Goal: Transaction & Acquisition: Purchase product/service

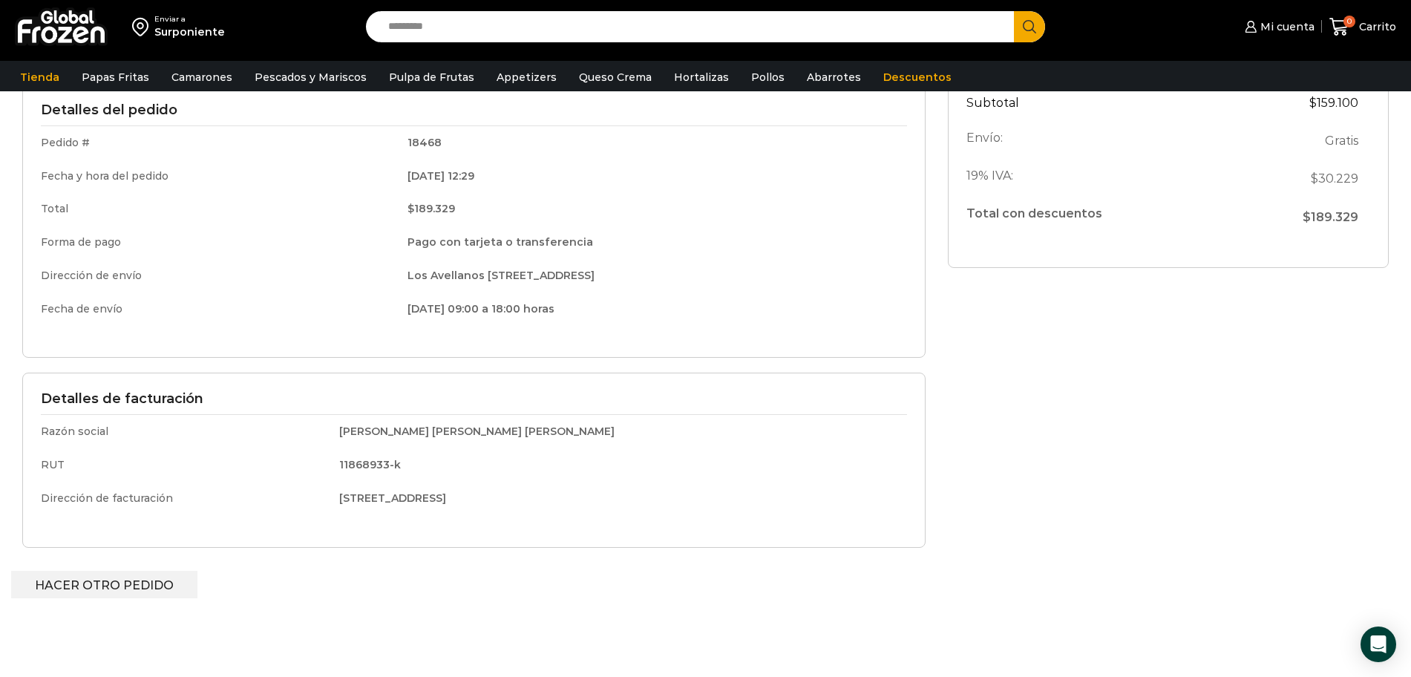
scroll to position [220, 0]
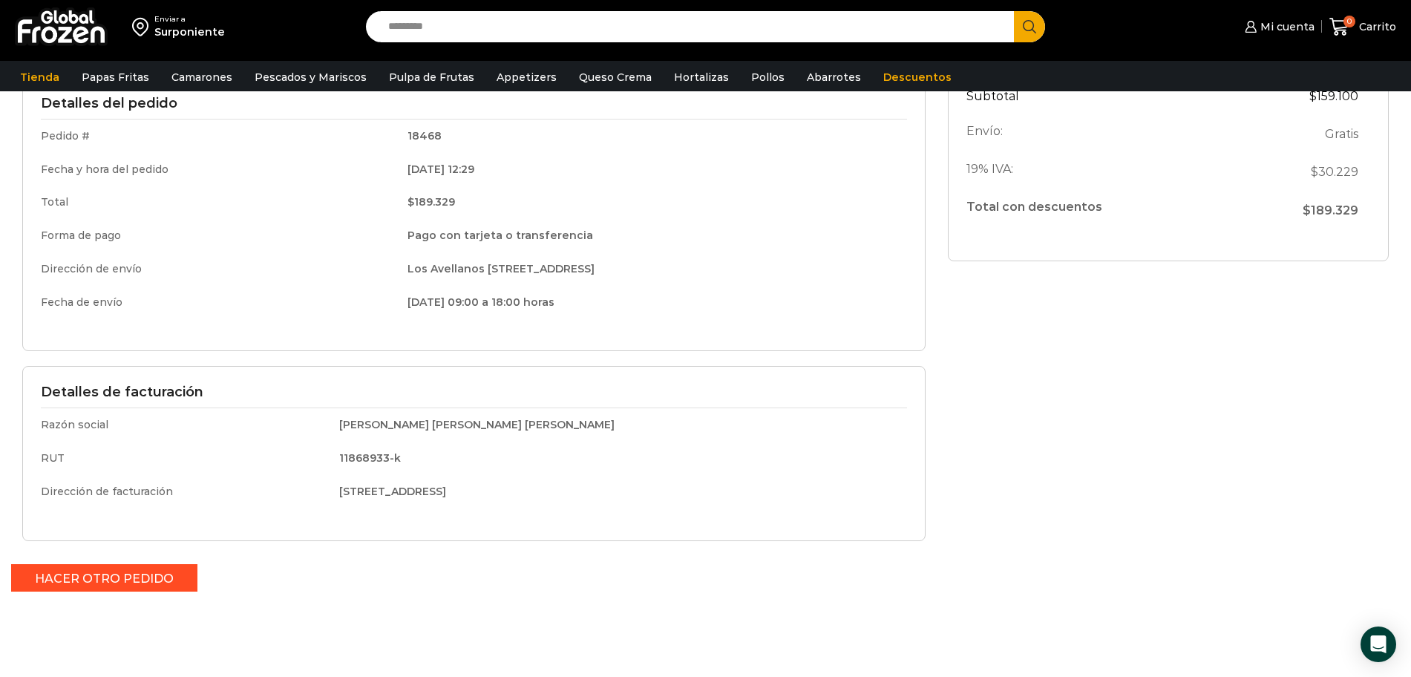
click at [98, 576] on link "Hacer otro pedido" at bounding box center [104, 577] width 186 height 27
click at [81, 575] on link "Hacer otro pedido" at bounding box center [104, 577] width 186 height 27
click at [124, 583] on link "Hacer otro pedido" at bounding box center [104, 577] width 186 height 27
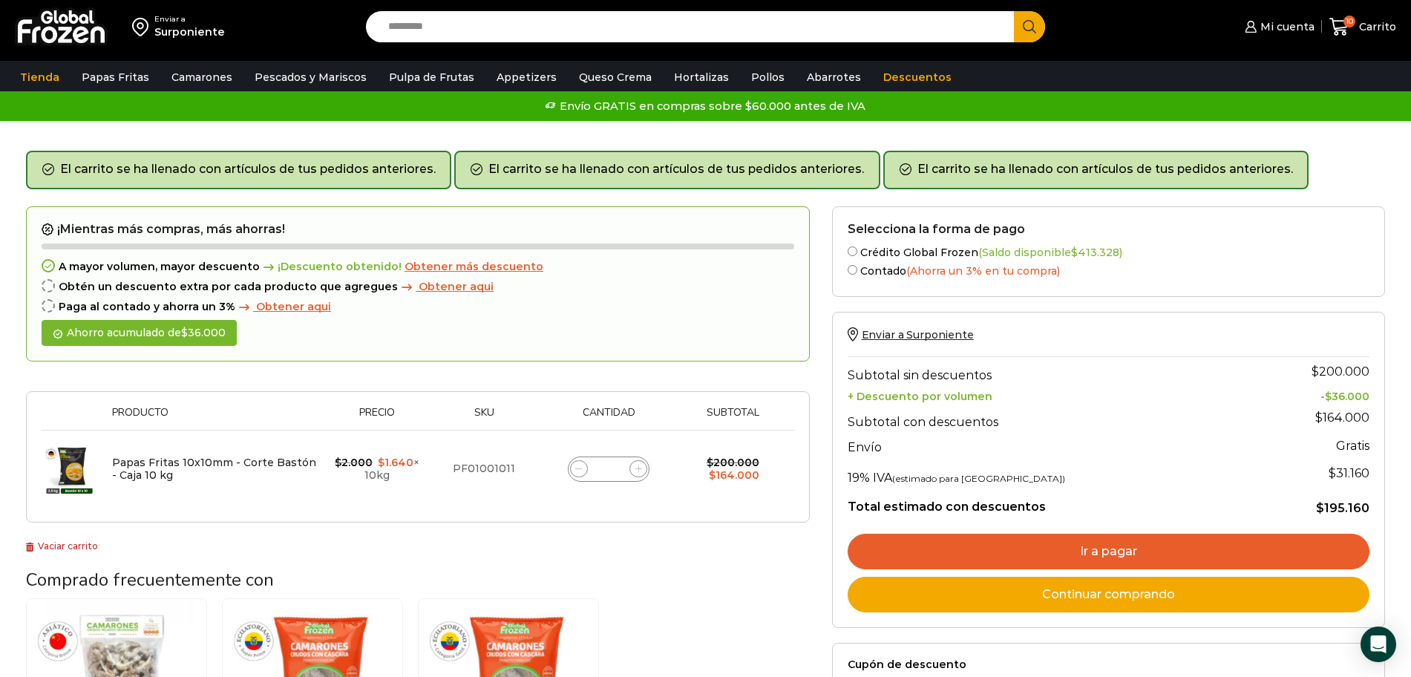
click at [579, 468] on icon at bounding box center [578, 468] width 7 height 7
type input "*"
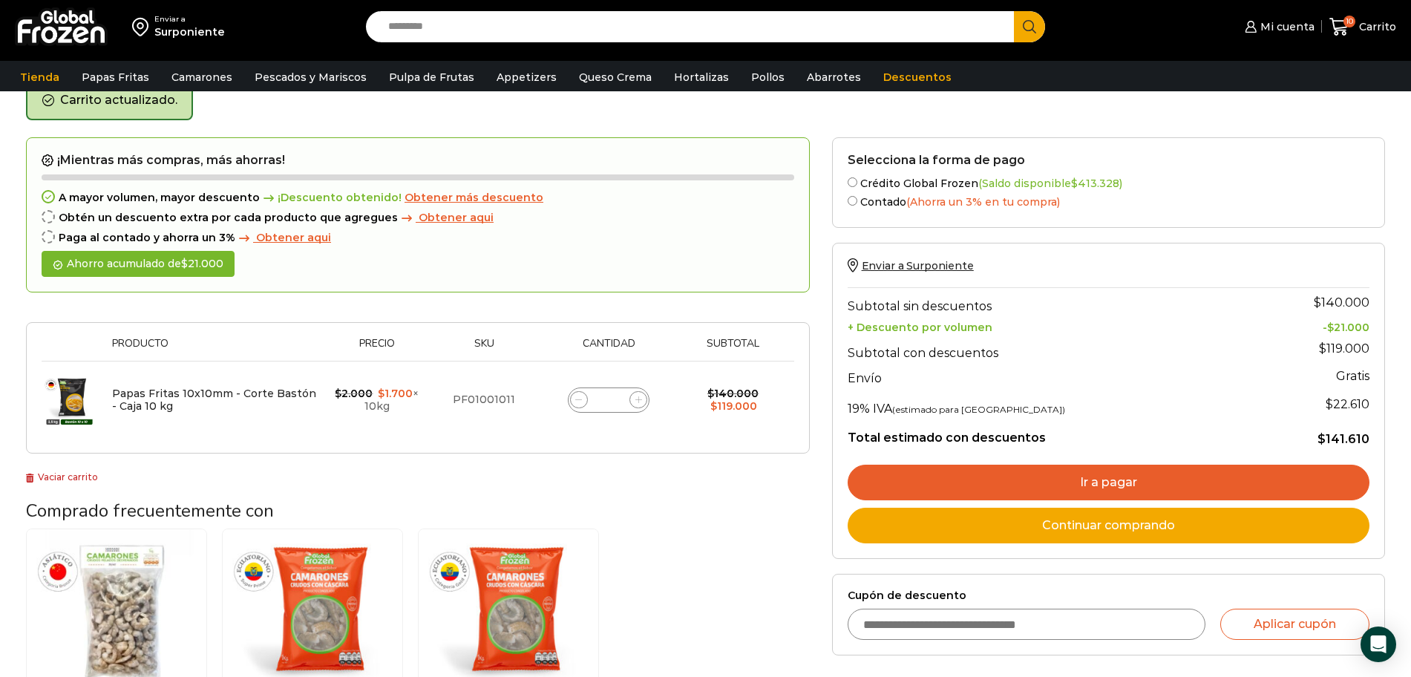
scroll to position [73, 0]
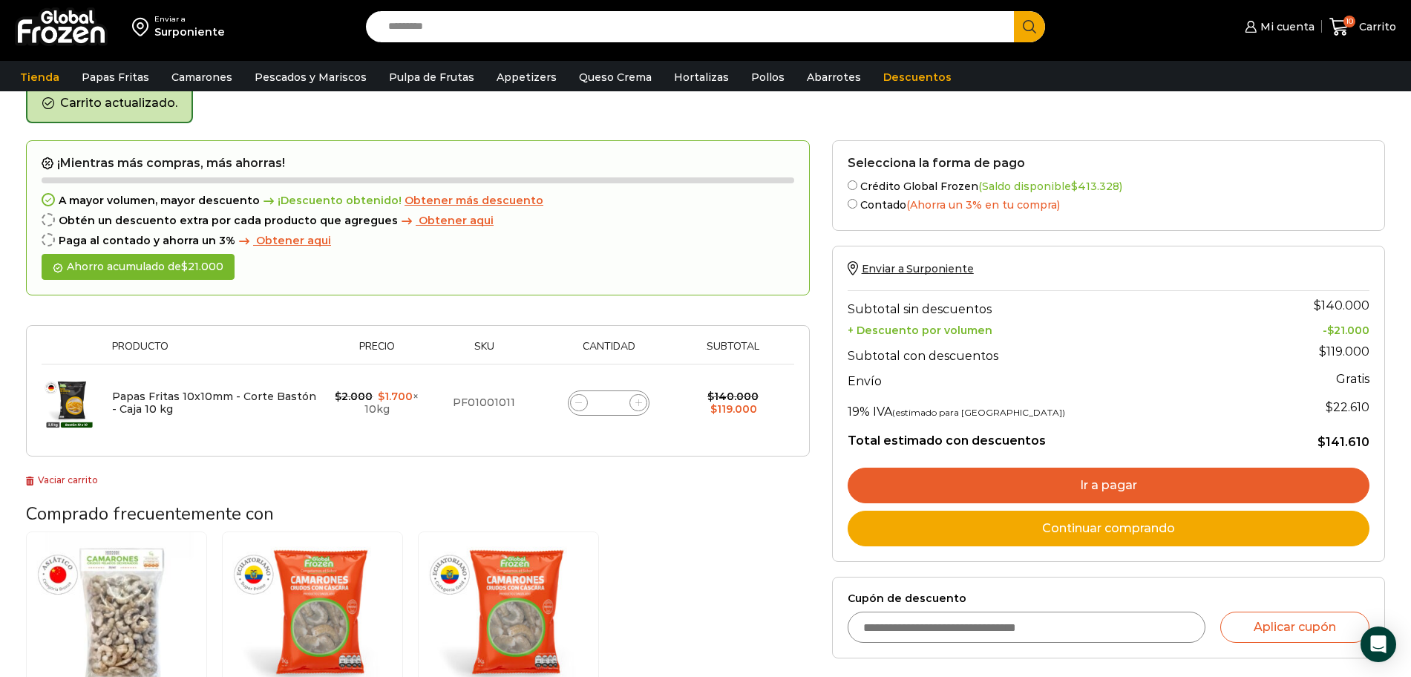
click at [577, 404] on icon at bounding box center [578, 402] width 7 height 7
type input "*"
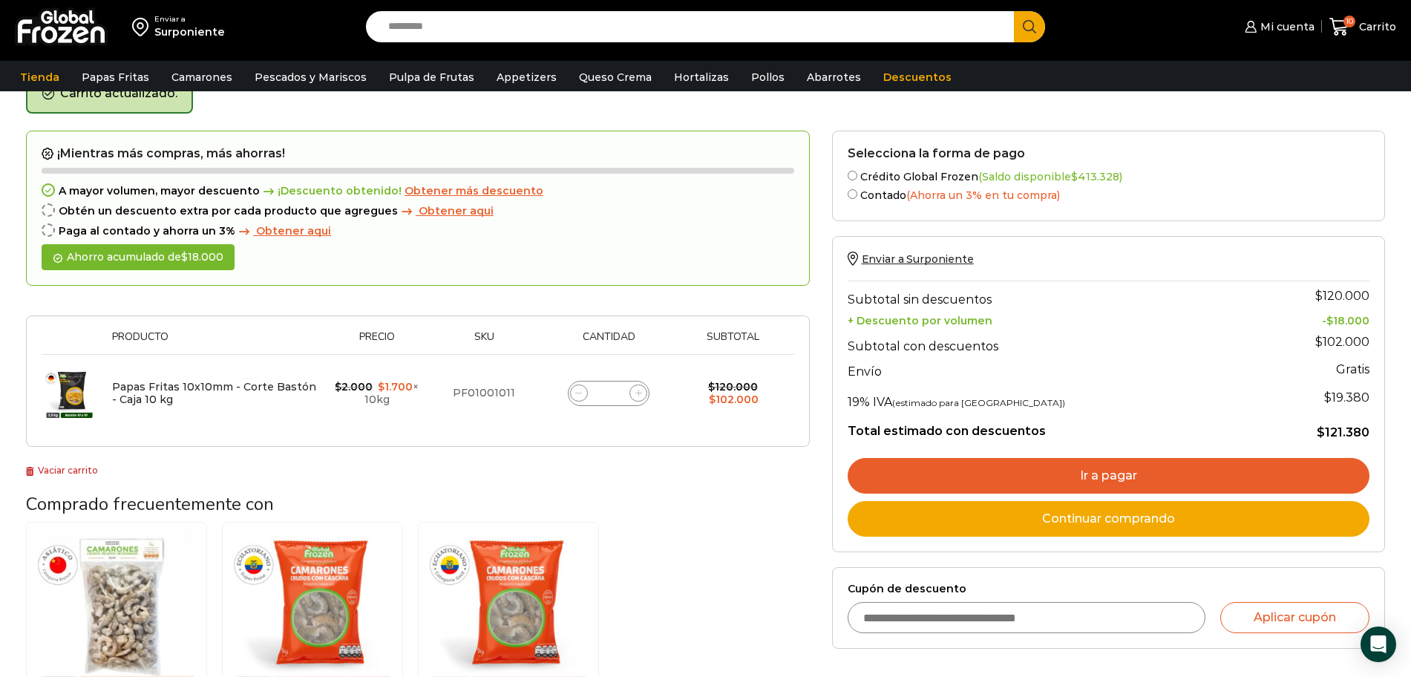
scroll to position [84, 0]
click at [579, 393] on icon at bounding box center [578, 392] width 7 height 7
type input "*"
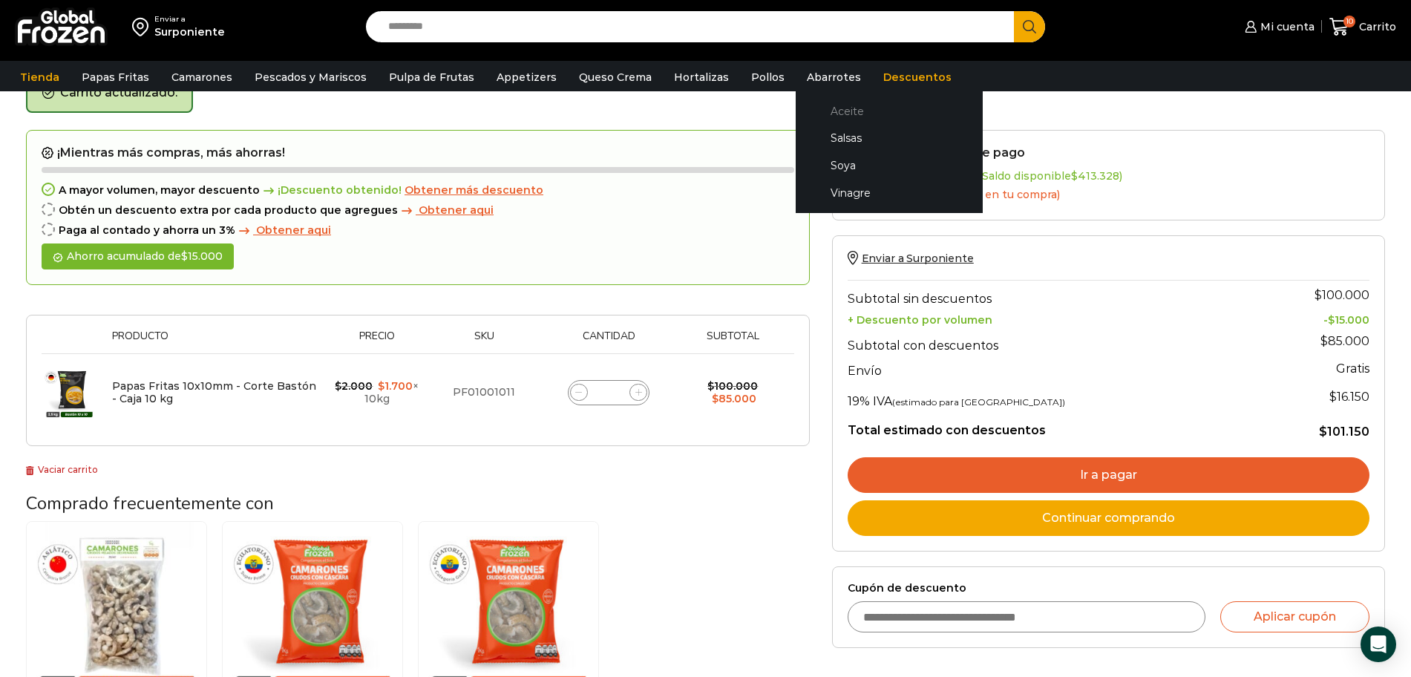
click at [818, 108] on link "Aceite" at bounding box center [888, 110] width 157 height 27
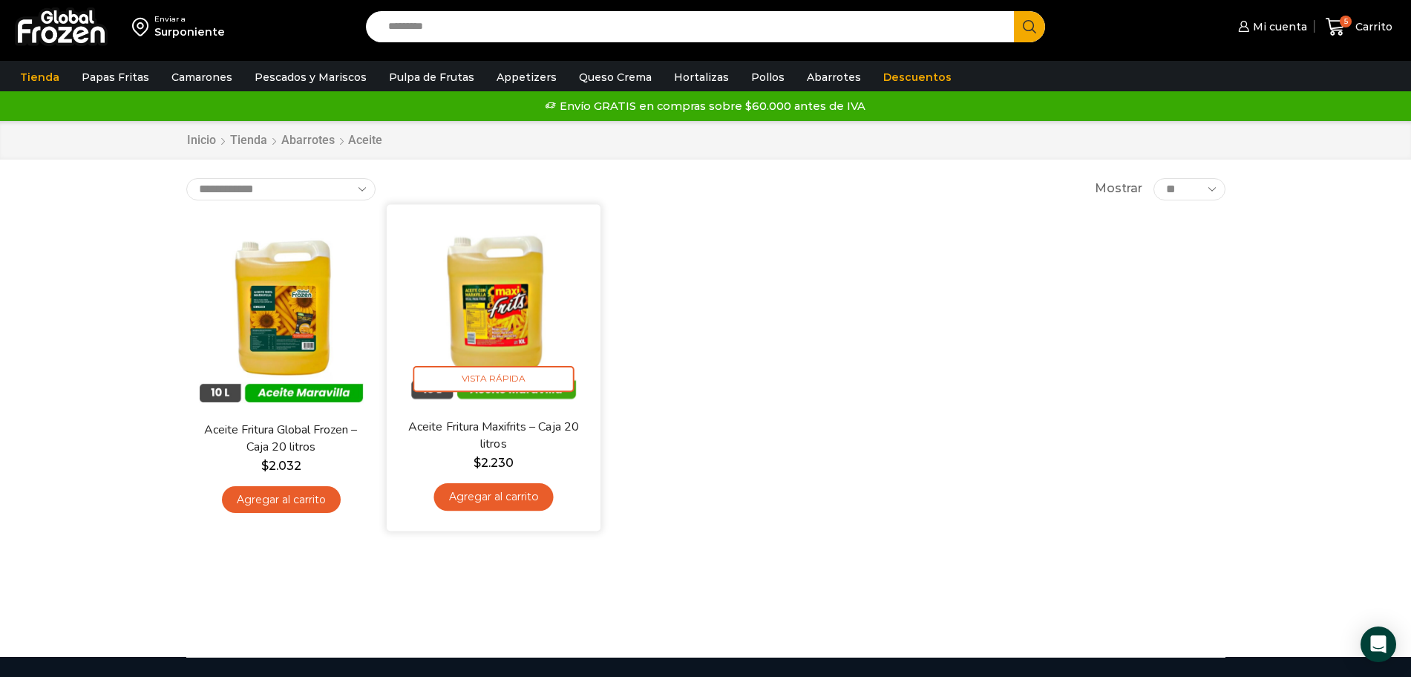
click at [532, 495] on link "Agregar al carrito" at bounding box center [492, 496] width 119 height 27
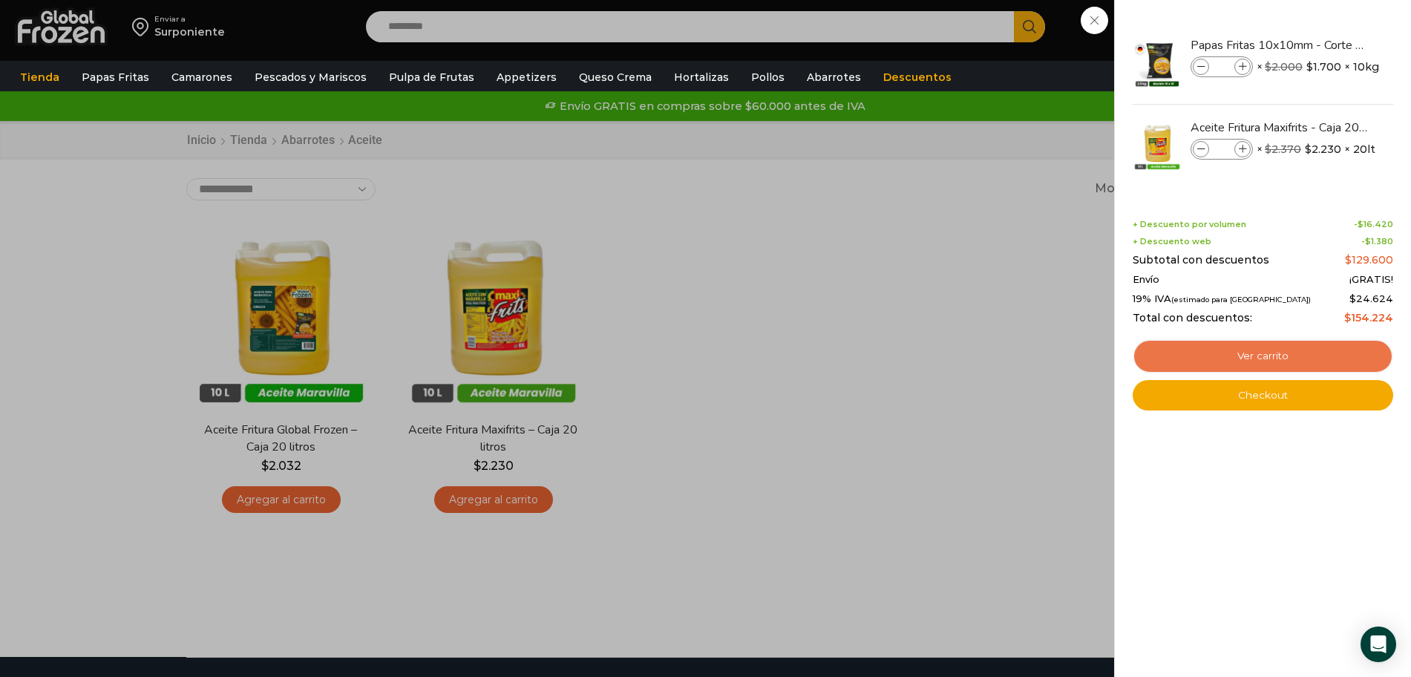
click at [1277, 352] on link "Ver carrito" at bounding box center [1262, 356] width 260 height 34
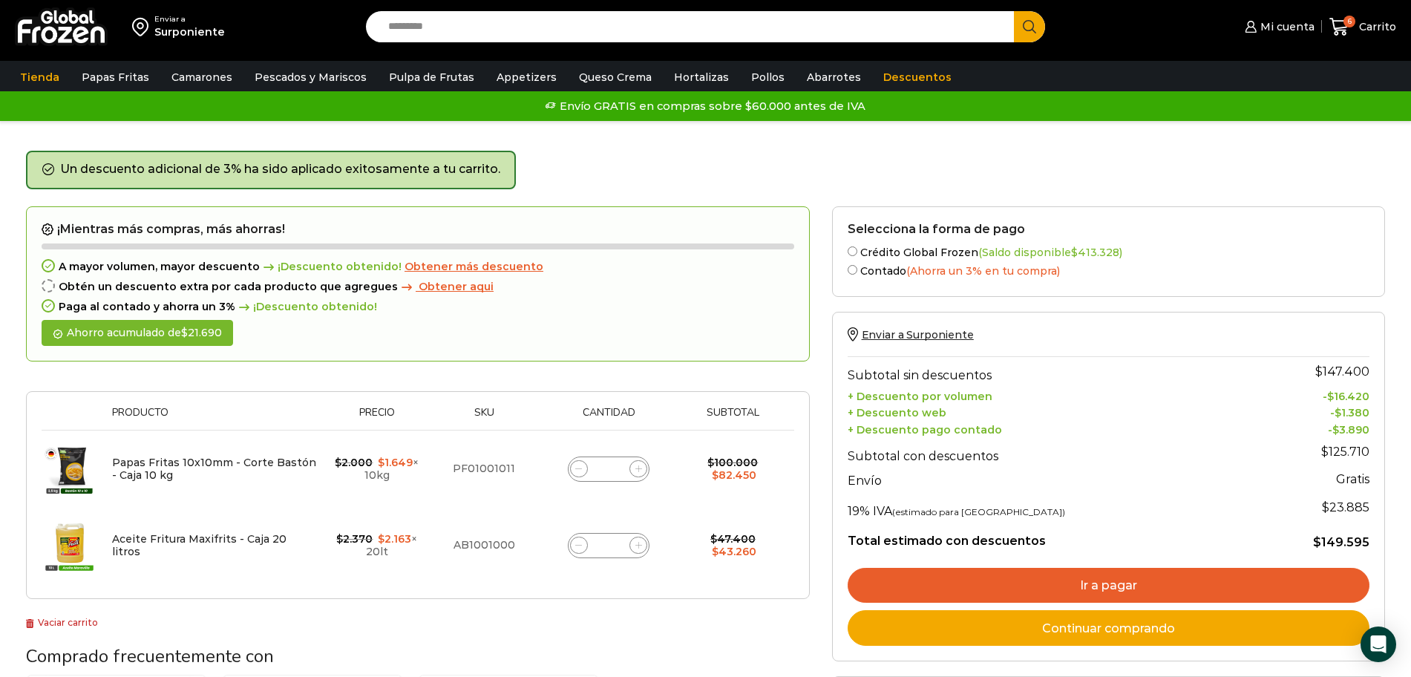
click at [1103, 585] on link "Ir a pagar" at bounding box center [1108, 586] width 522 height 36
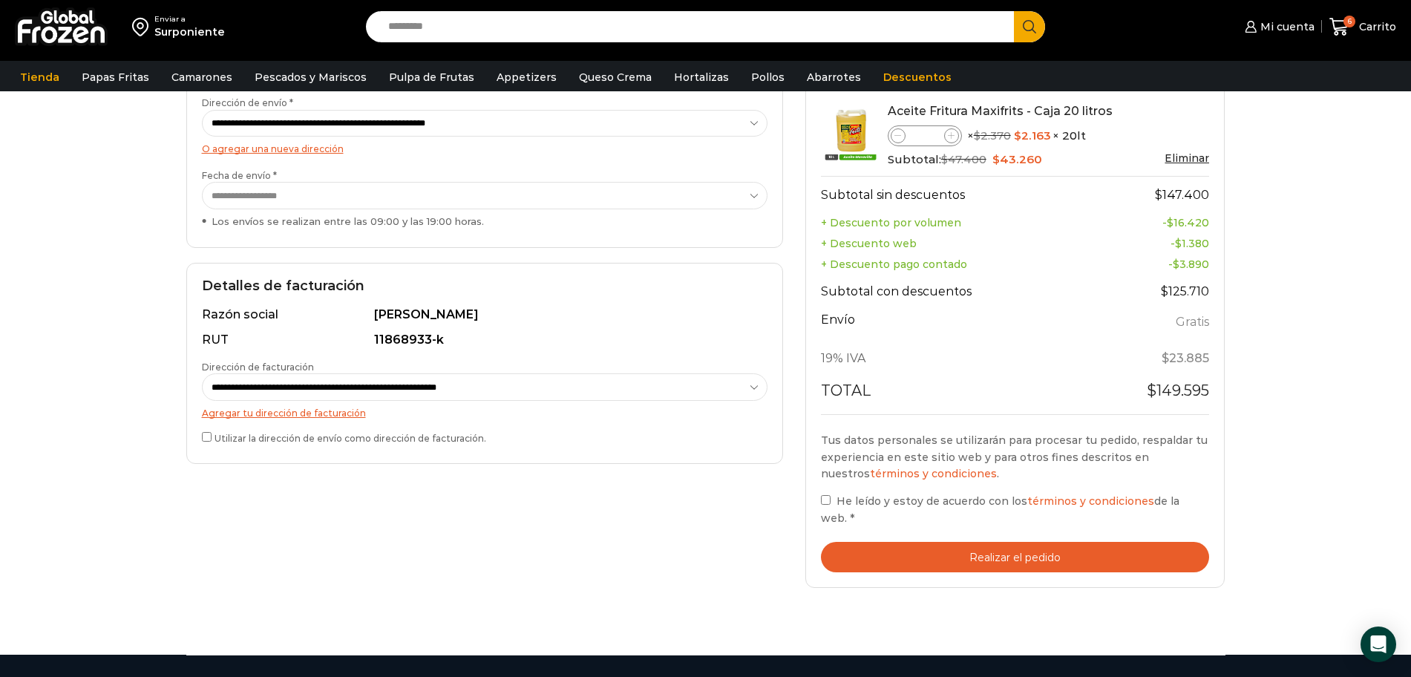
scroll to position [286, 0]
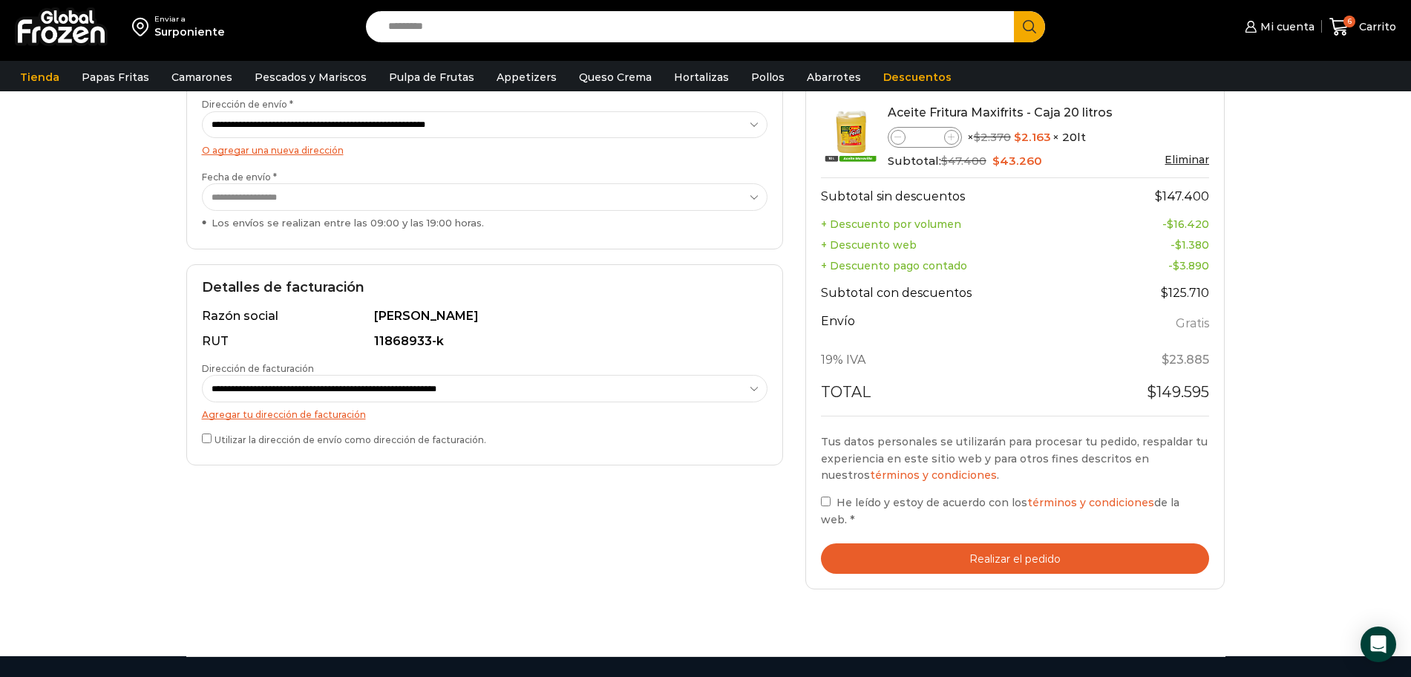
click at [1011, 559] on button "Realizar el pedido" at bounding box center [1015, 558] width 389 height 30
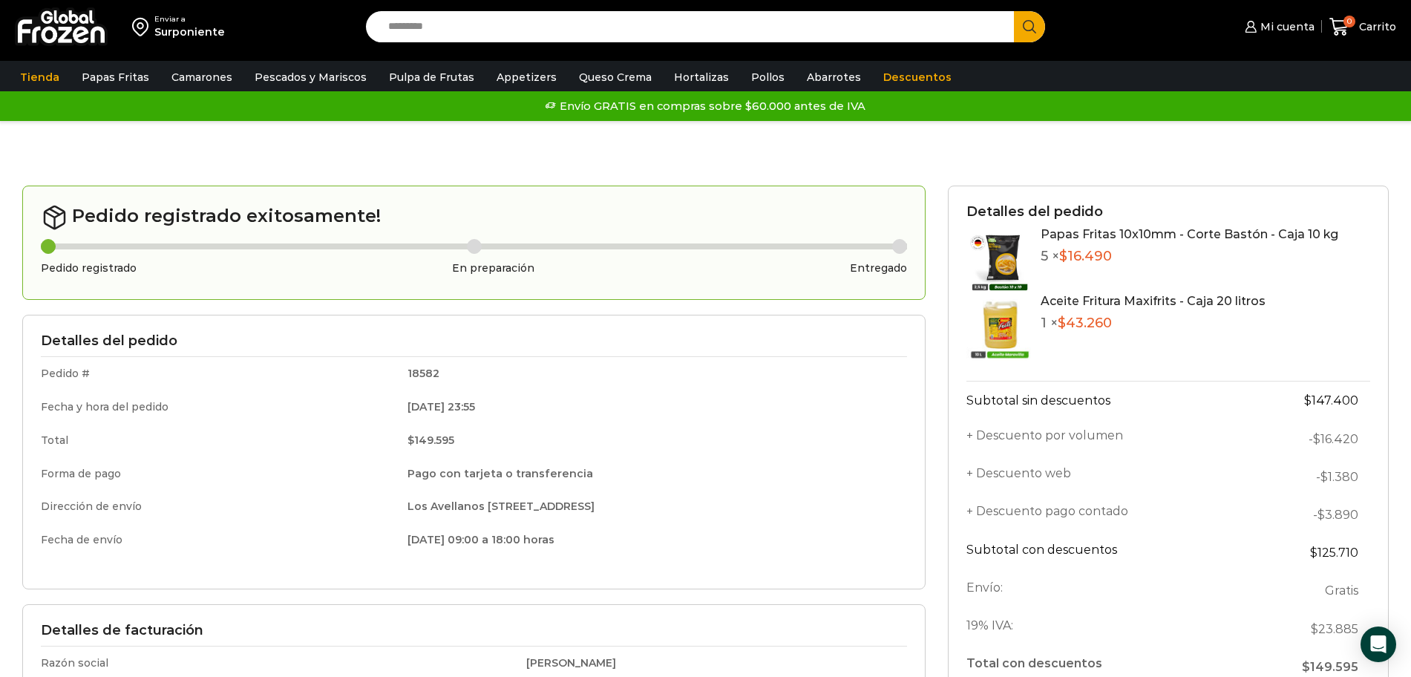
click at [930, 142] on div "Gracias. Tu pedido ha sido recibido. Detalles de tu pedido: Número de pedido: 1…" at bounding box center [705, 507] width 1411 height 773
